Goal: Information Seeking & Learning: Learn about a topic

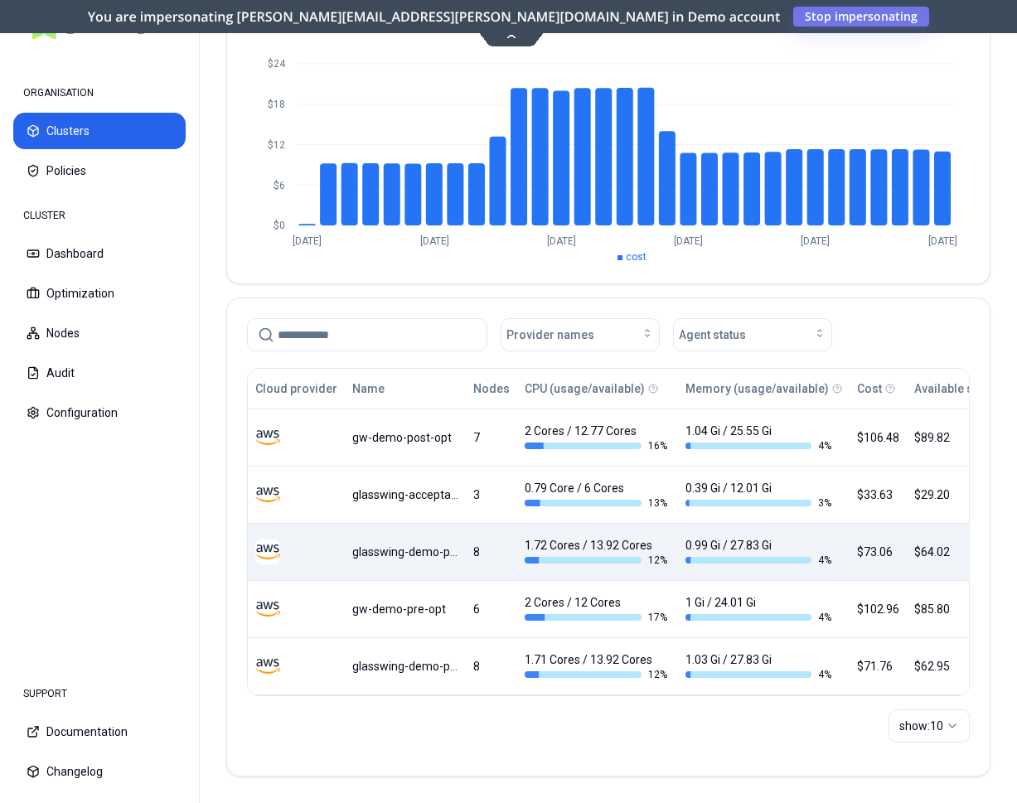
scroll to position [159, 0]
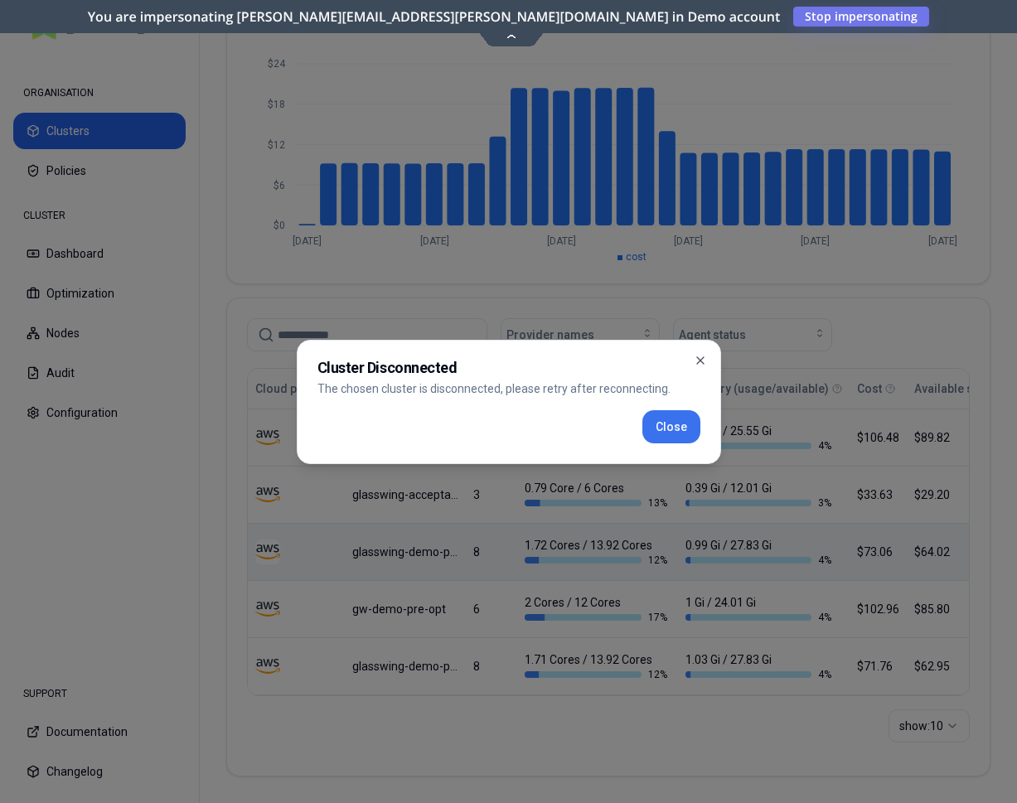
click at [680, 432] on button "Close" at bounding box center [671, 426] width 58 height 33
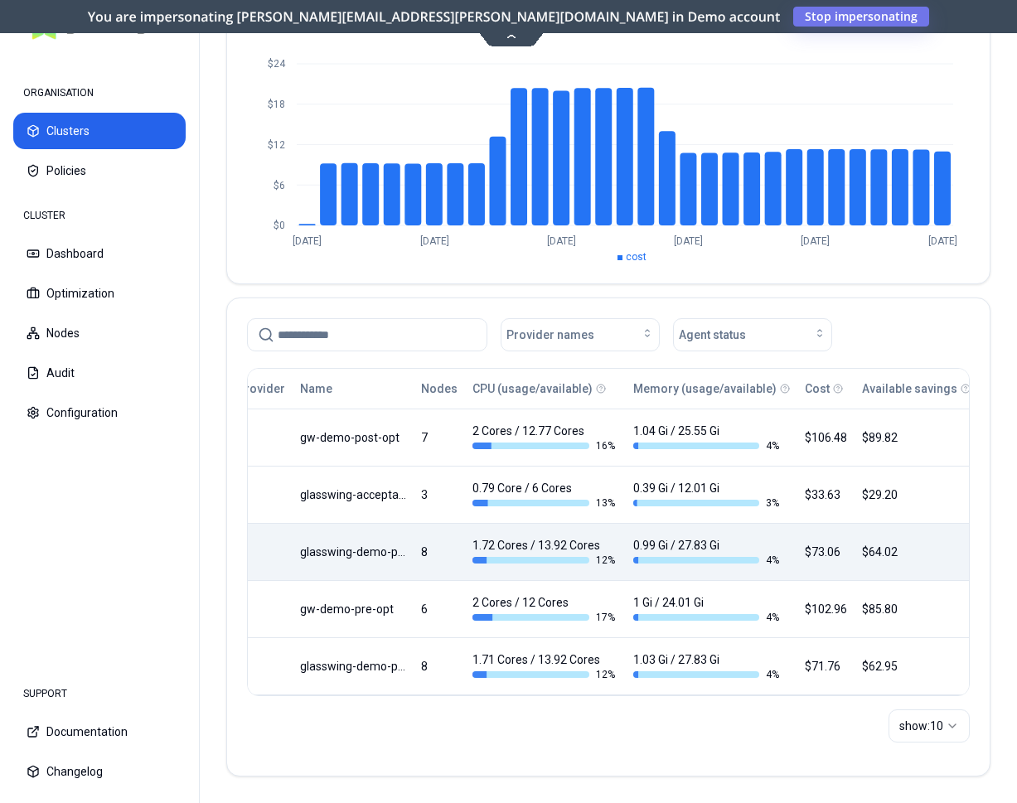
scroll to position [0, 0]
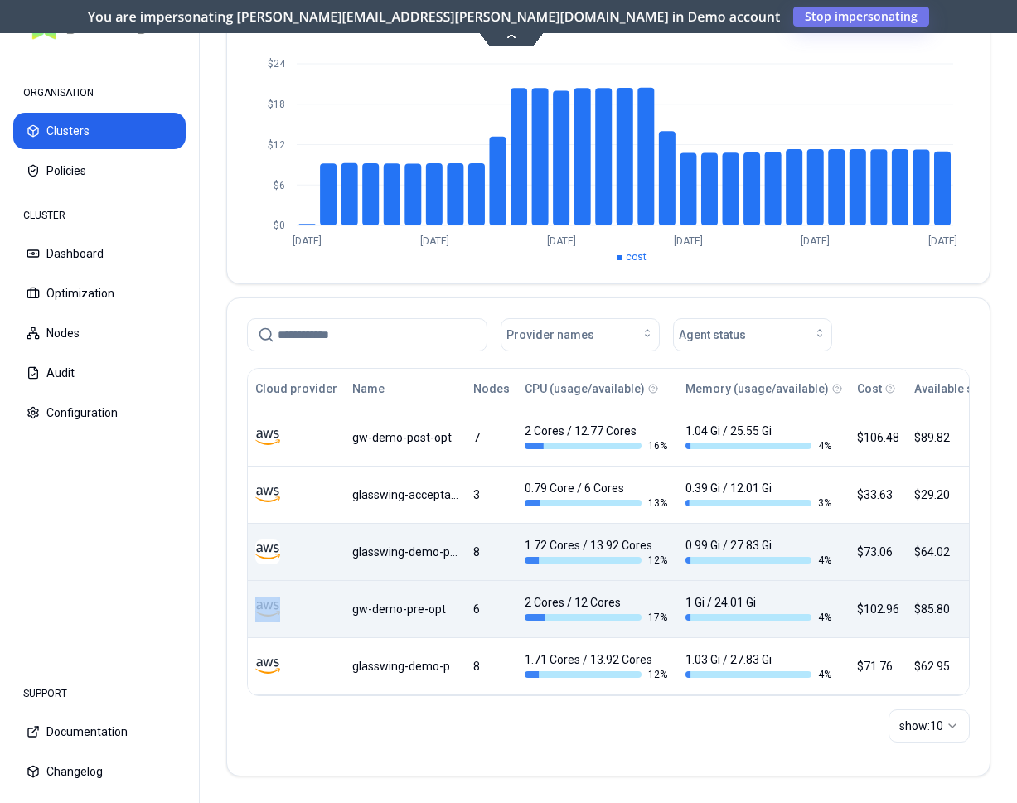
click at [406, 606] on div "gw-demo-pre-opt" at bounding box center [405, 609] width 106 height 17
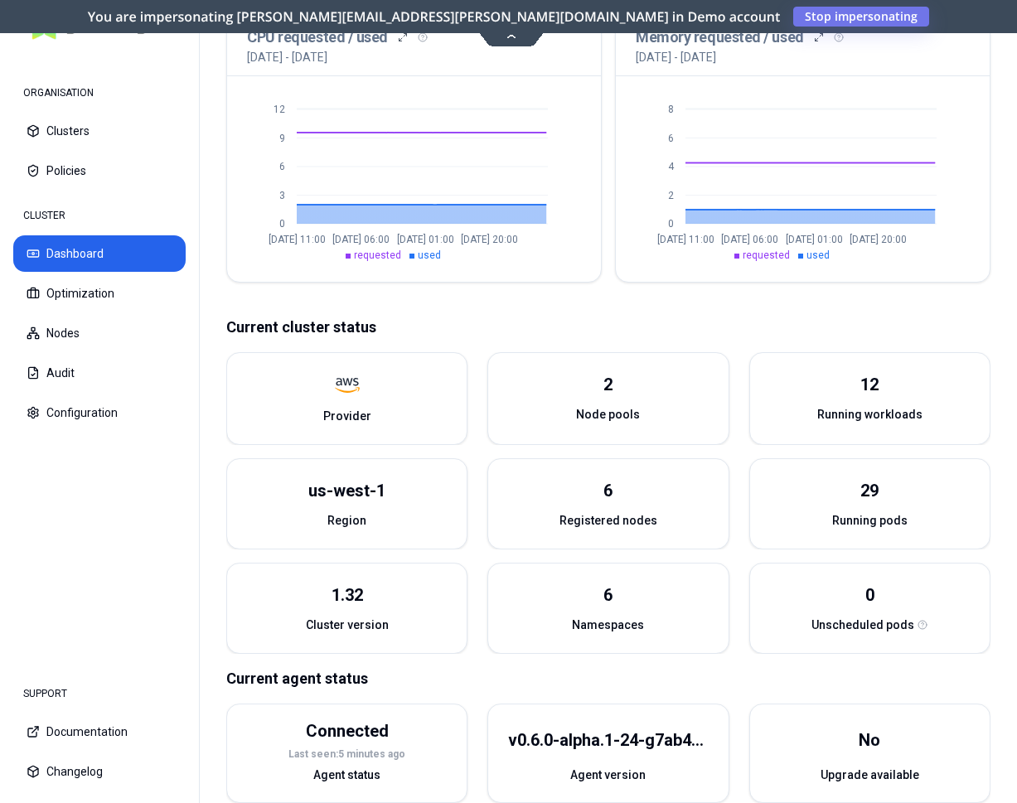
scroll to position [423, 0]
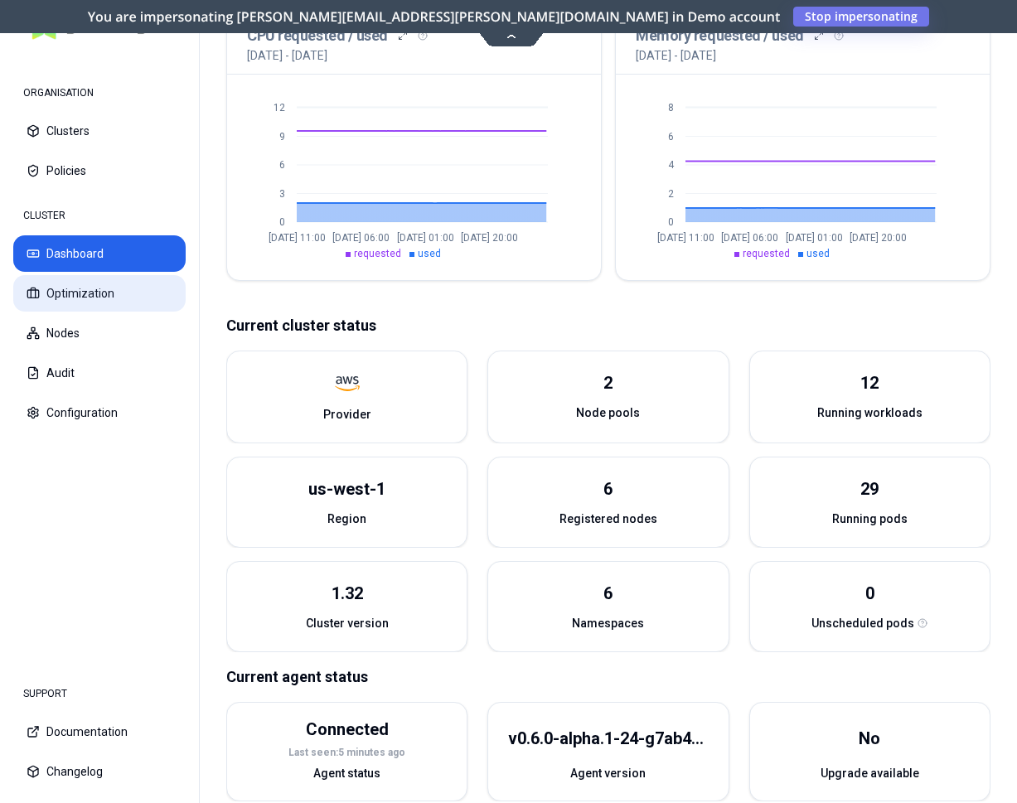
click at [94, 291] on button "Optimization" at bounding box center [99, 293] width 172 height 36
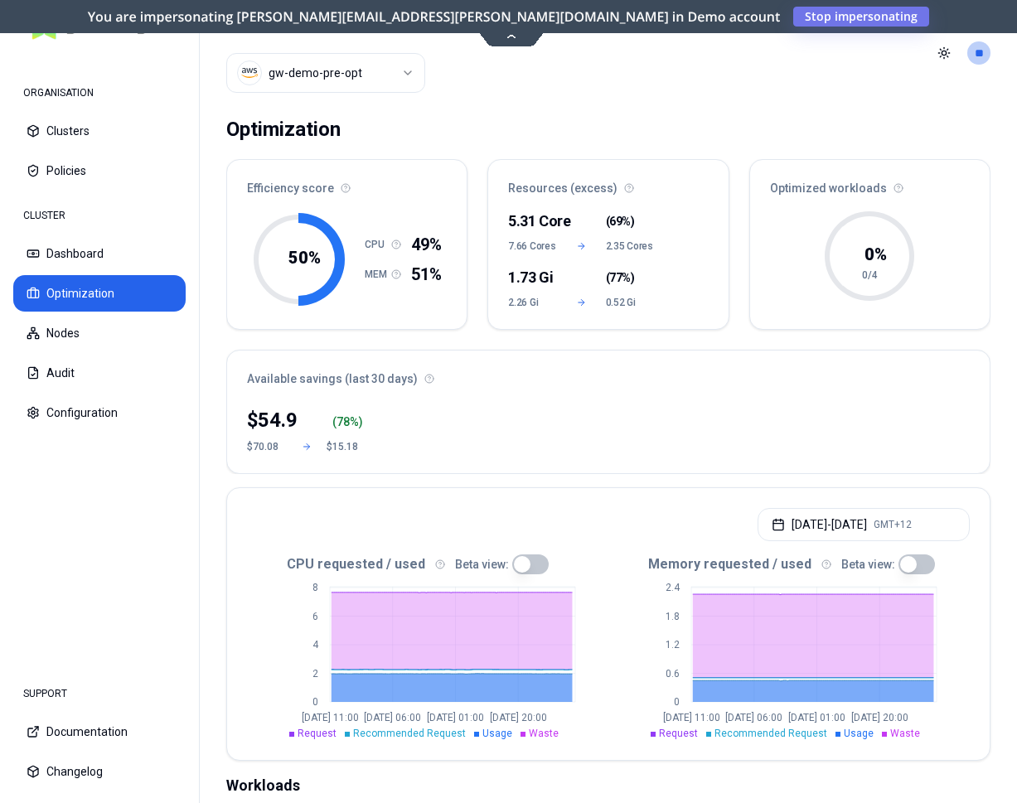
click at [331, 69] on html "ORGANISATION Clusters Policies CLUSTER Dashboard Optimization Nodes Audit Confi…" at bounding box center [508, 401] width 1017 height 803
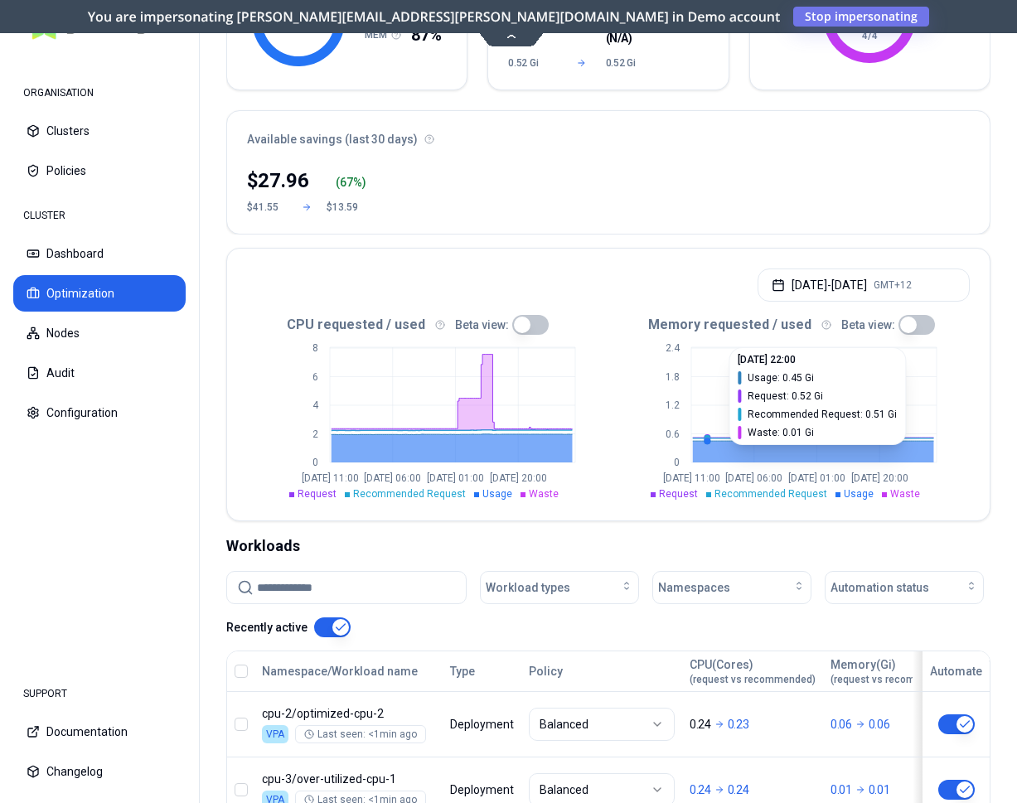
scroll to position [254, 0]
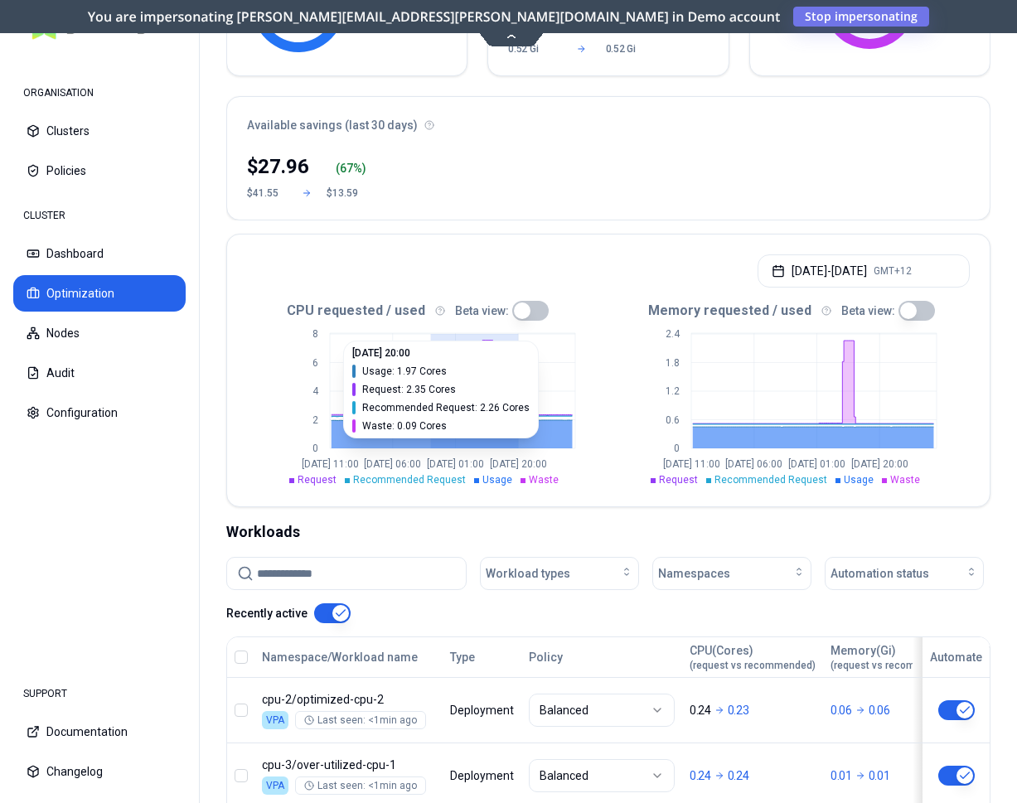
drag, startPoint x: 431, startPoint y: 443, endPoint x: 518, endPoint y: 447, distance: 87.1
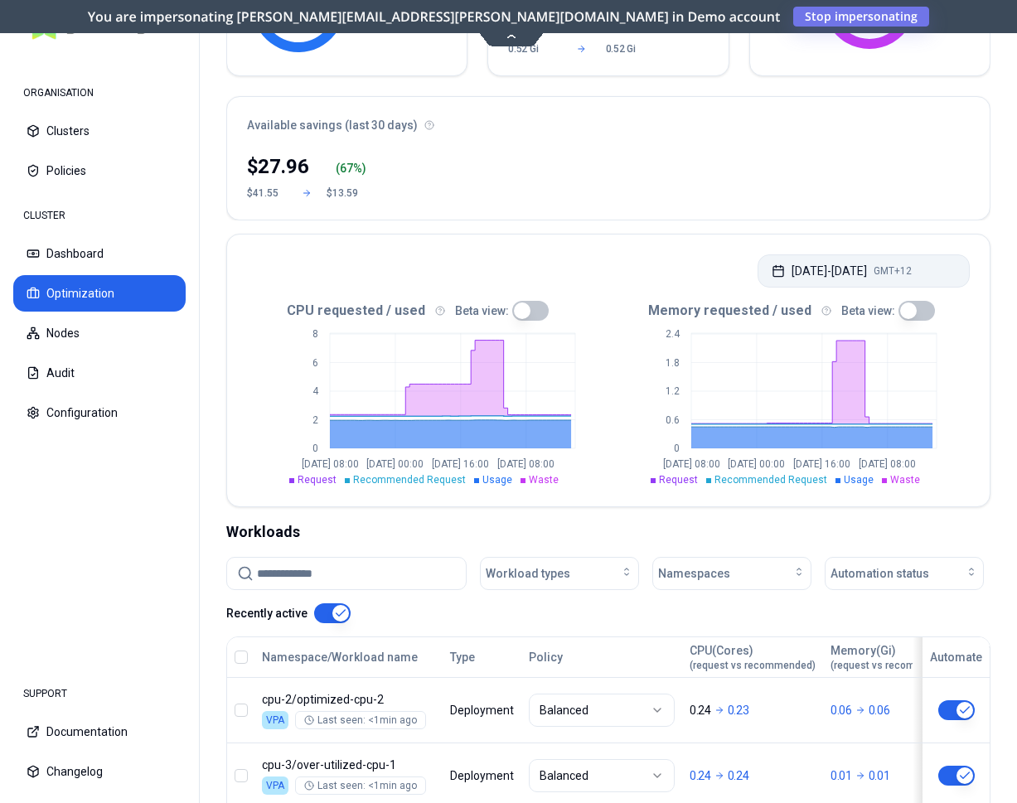
click at [807, 268] on button "Aug 15, 2025 - Aug 17, 2025 GMT+12" at bounding box center [863, 270] width 212 height 33
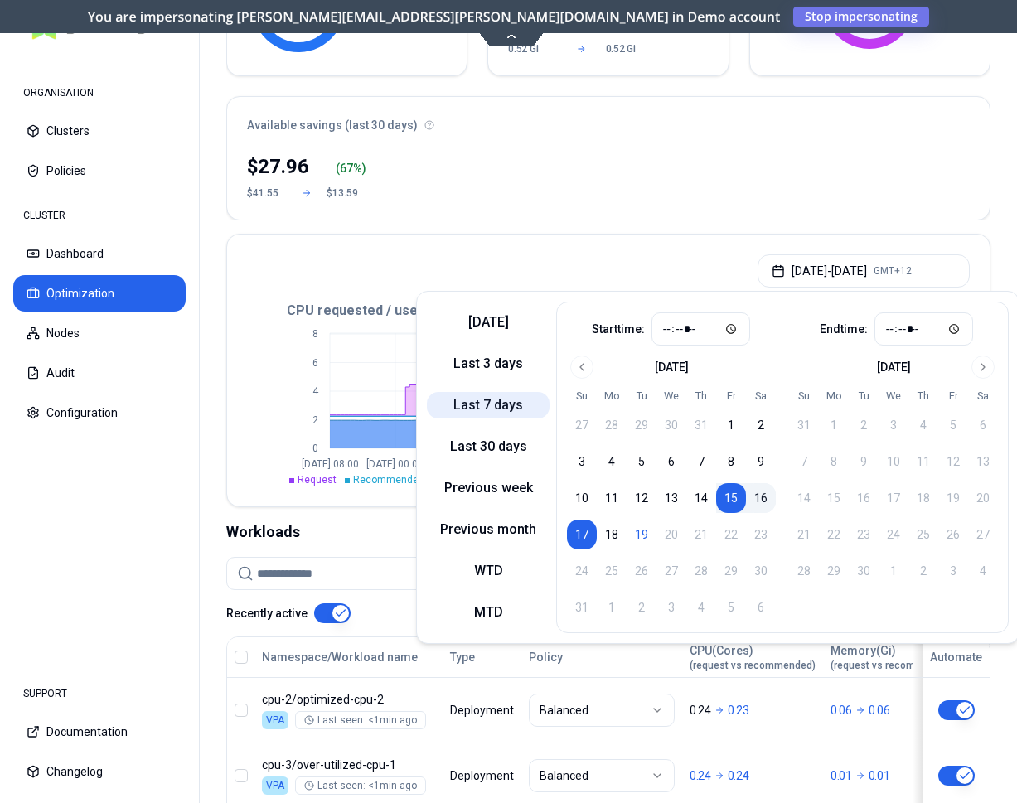
drag, startPoint x: 506, startPoint y: 410, endPoint x: 514, endPoint y: 415, distance: 9.7
click at [506, 410] on button "Last 7 days" at bounding box center [488, 405] width 123 height 27
type input "*****"
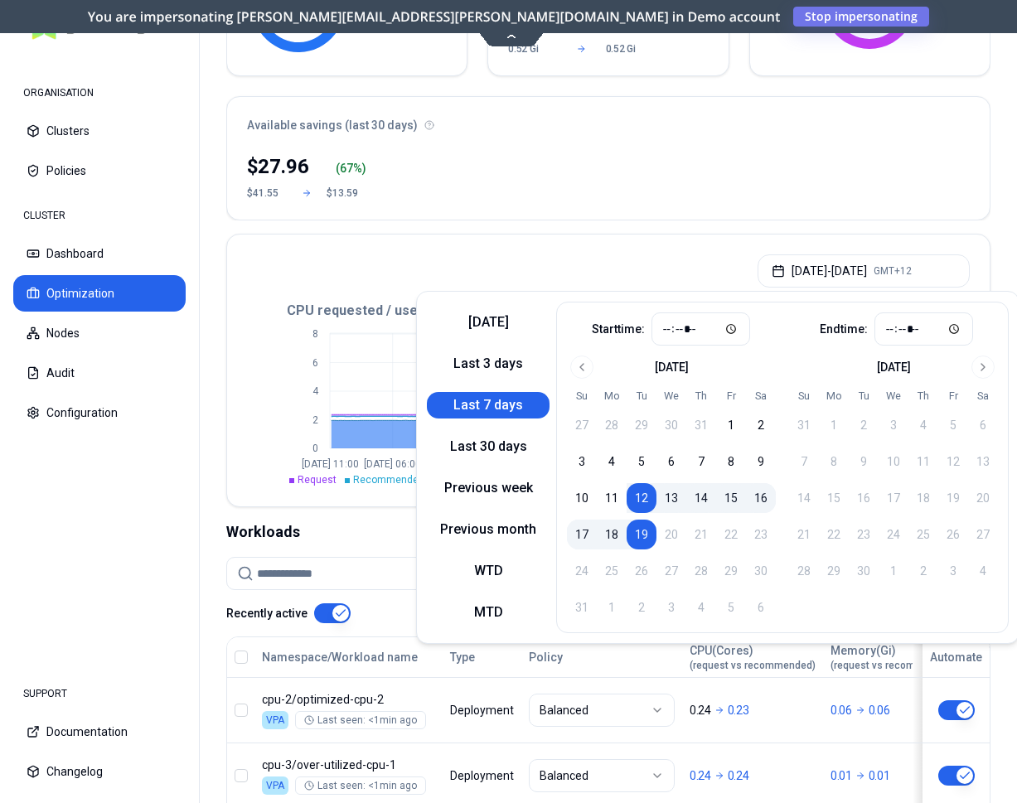
click at [619, 228] on div "Optimization Efficiency score 85 % CPU 84% MEM 87% Resources (excess) 0.001 Cor…" at bounding box center [608, 446] width 817 height 1188
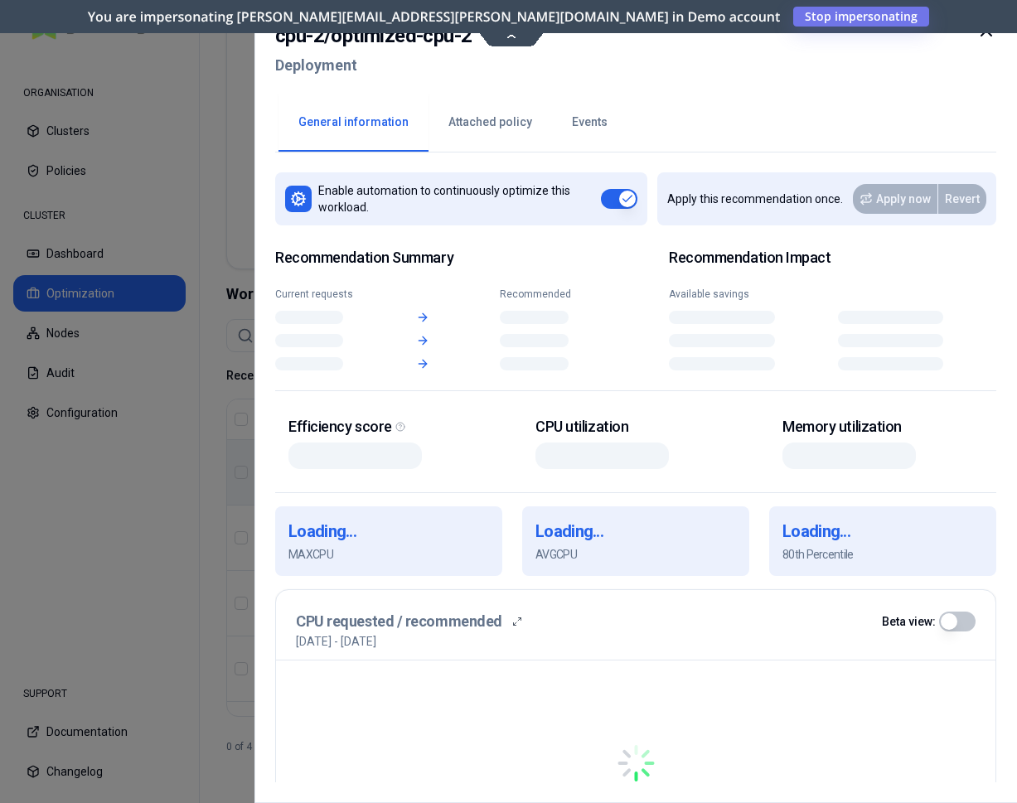
scroll to position [491, 0]
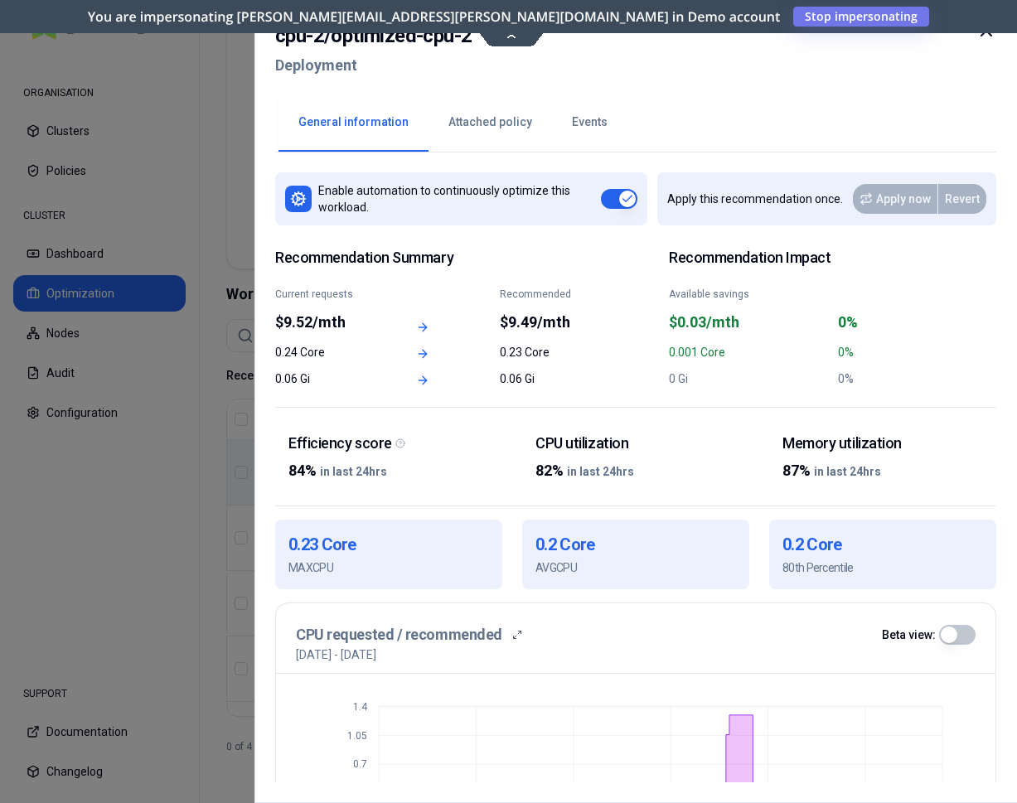
click at [223, 284] on div at bounding box center [508, 401] width 1017 height 803
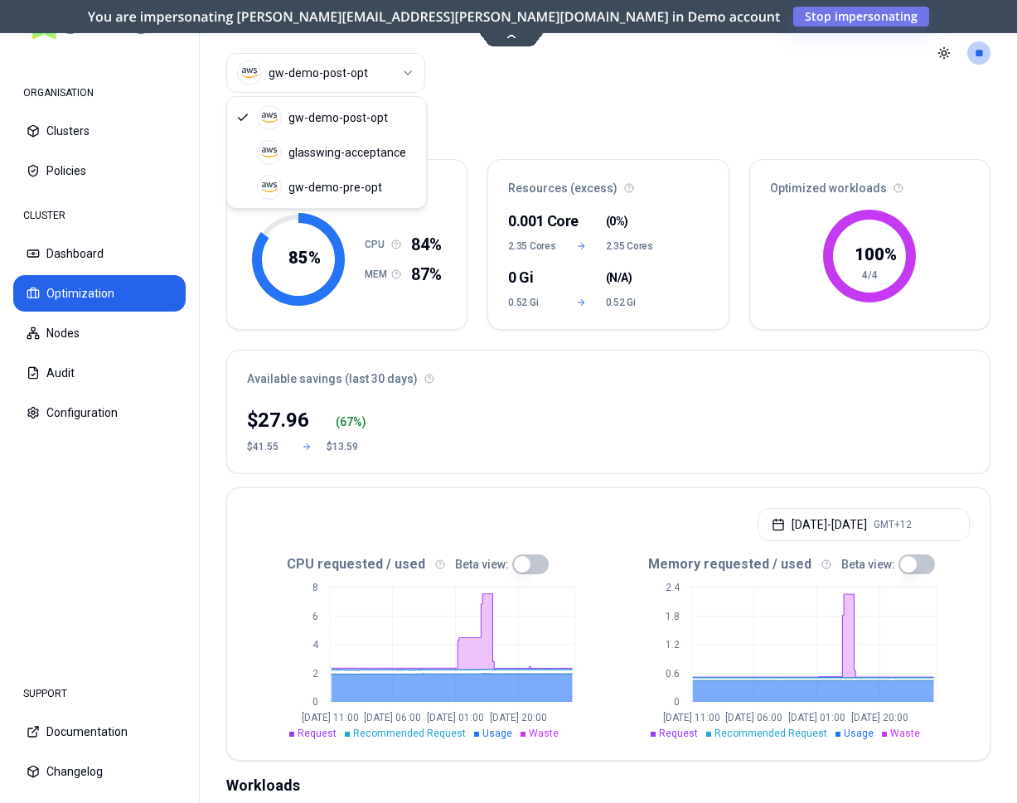
click at [385, 76] on html "ORGANISATION Clusters Policies CLUSTER Dashboard Optimization Nodes Audit Confi…" at bounding box center [508, 401] width 1017 height 803
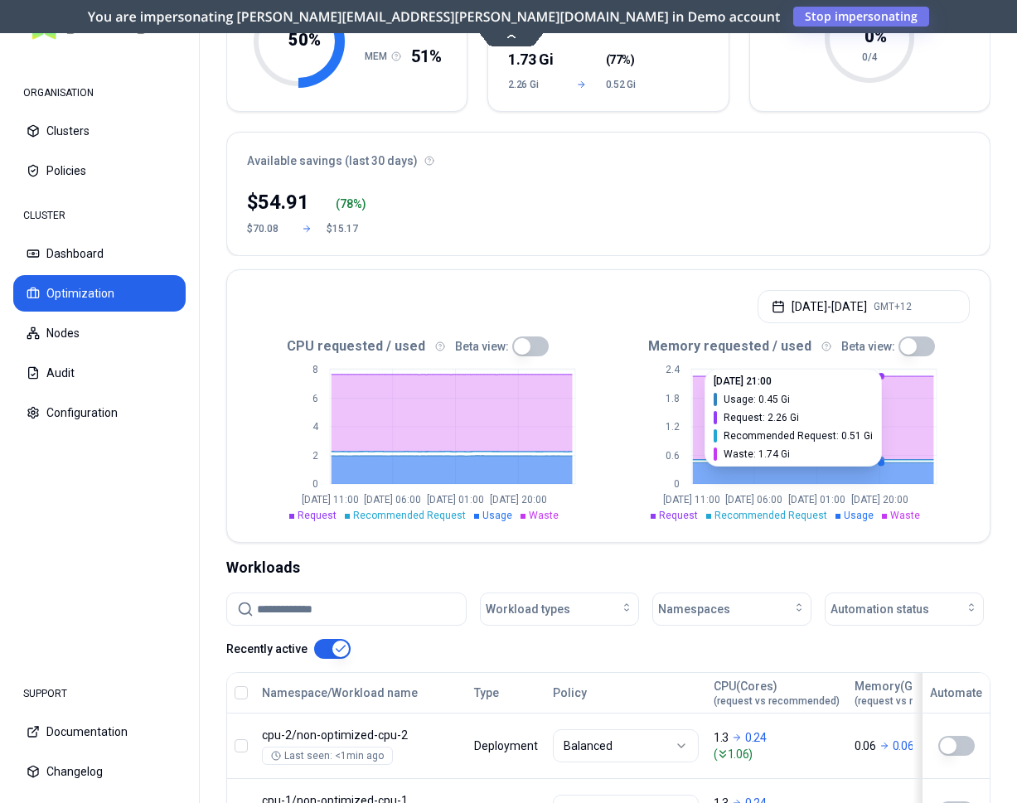
scroll to position [153, 0]
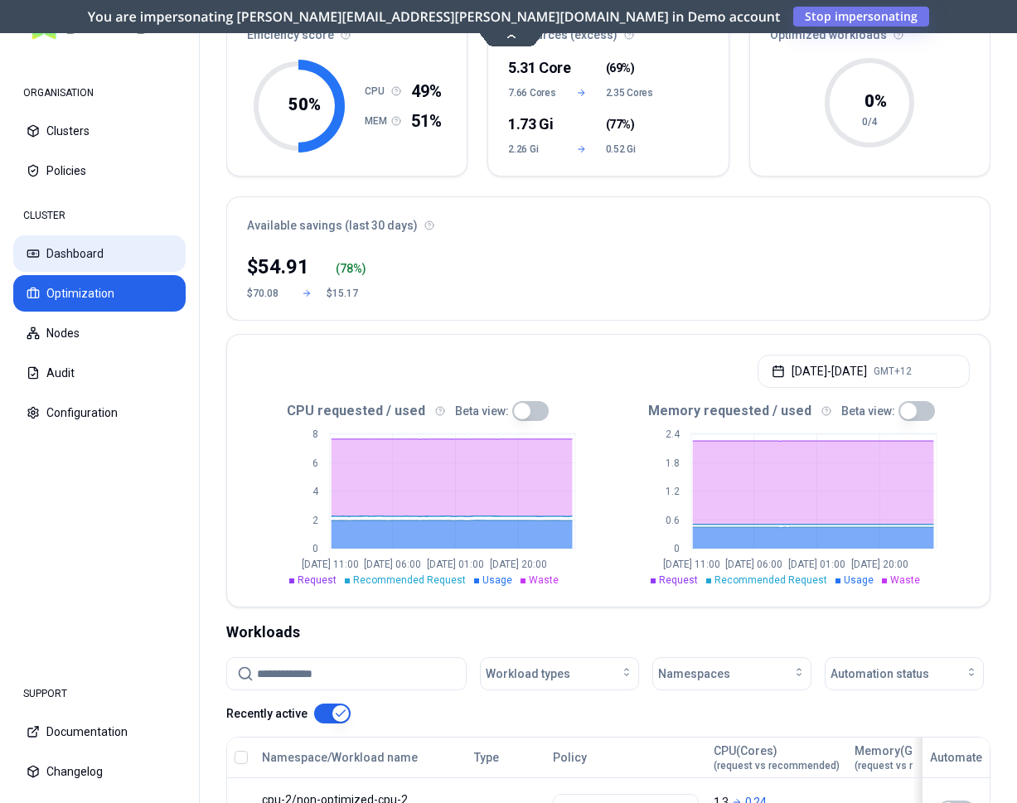
click at [93, 254] on button "Dashboard" at bounding box center [99, 253] width 172 height 36
